Goal: Task Accomplishment & Management: Manage account settings

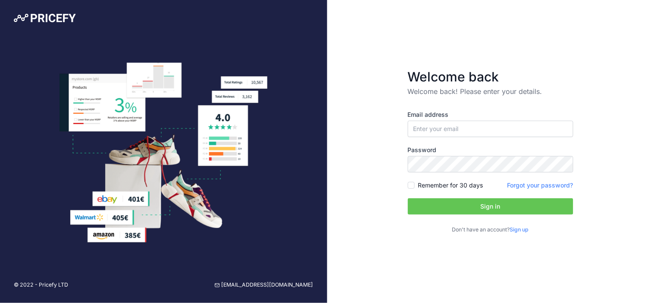
type input "[EMAIL_ADDRESS][DOMAIN_NAME]"
click at [408, 198] on button "Sign in" at bounding box center [491, 206] width 166 height 16
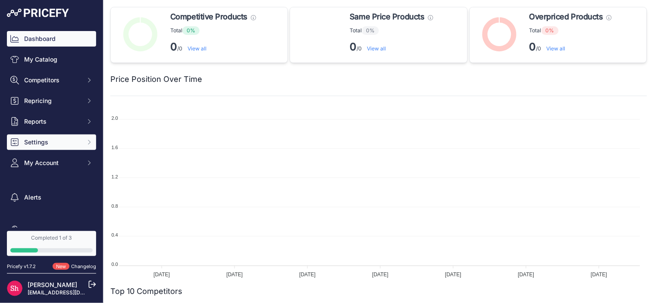
click at [49, 143] on span "Settings" at bounding box center [52, 142] width 56 height 9
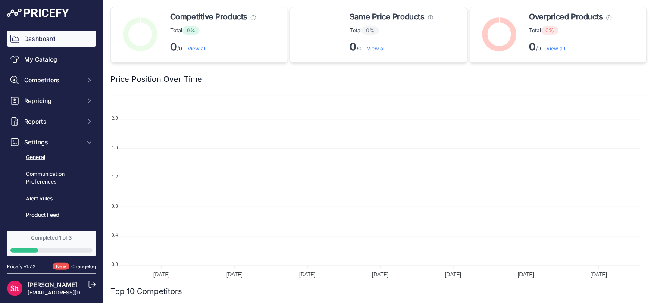
click at [41, 156] on link "General" at bounding box center [51, 157] width 89 height 15
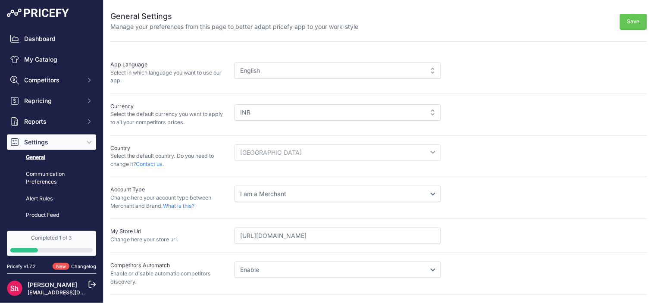
click at [283, 195] on select "I am a Merchant I am a Brand" at bounding box center [338, 194] width 207 height 16
click at [271, 114] on div "INR" at bounding box center [338, 112] width 207 height 16
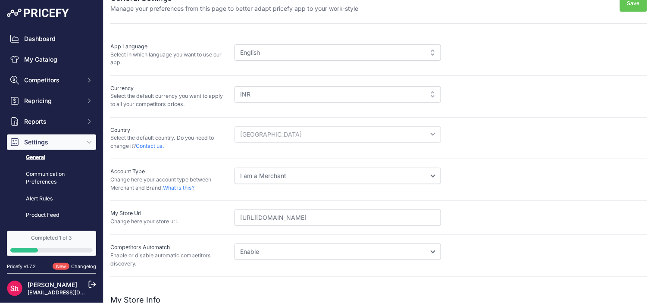
scroll to position [48, 0]
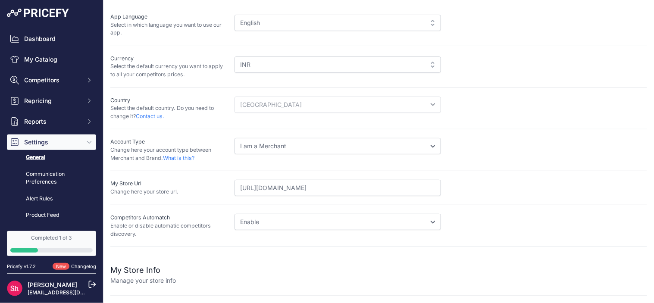
click at [301, 68] on div "INR" at bounding box center [338, 64] width 207 height 16
